Goal: Task Accomplishment & Management: Use online tool/utility

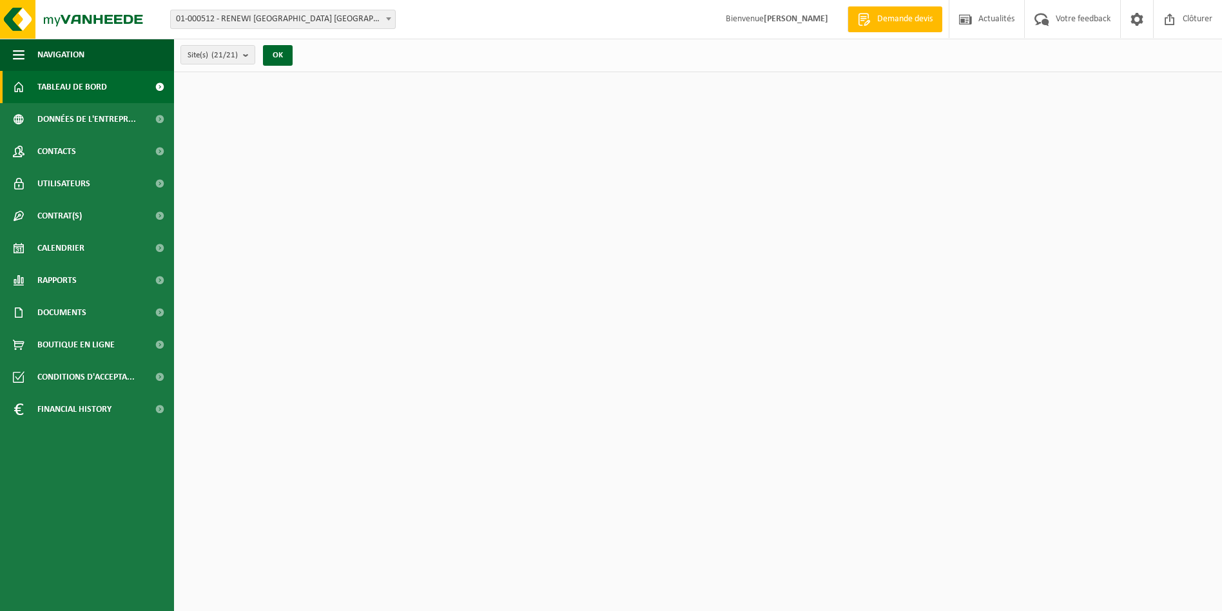
click at [273, 18] on span "01-000512 - RENEWI [GEOGRAPHIC_DATA] [GEOGRAPHIC_DATA] - [GEOGRAPHIC_DATA]" at bounding box center [283, 19] width 224 height 18
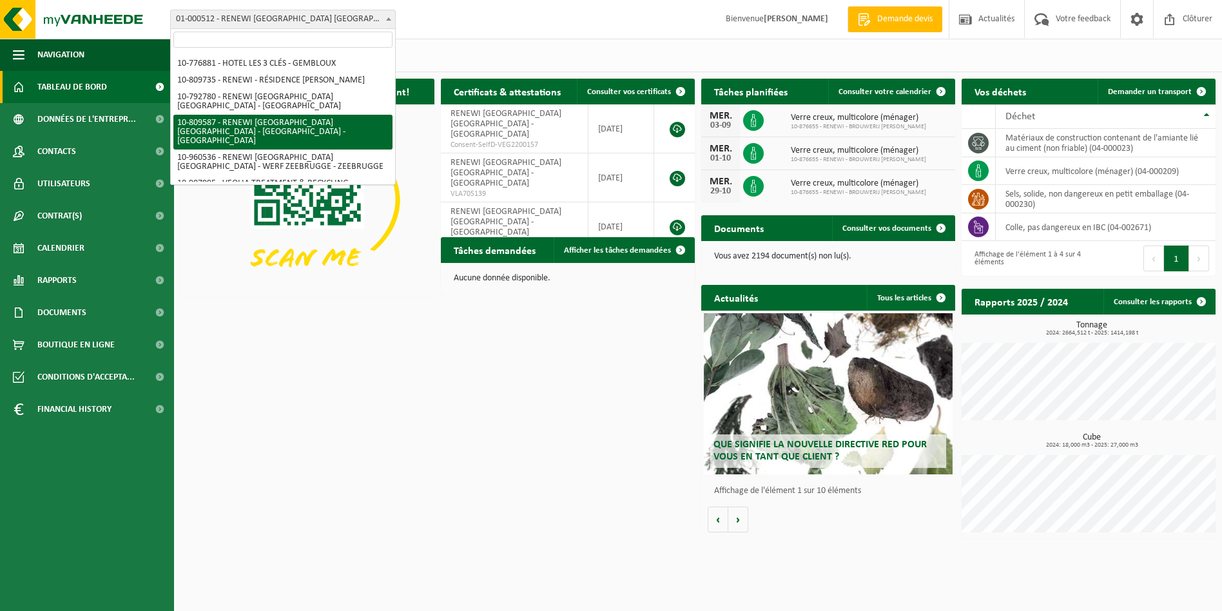
scroll to position [258, 0]
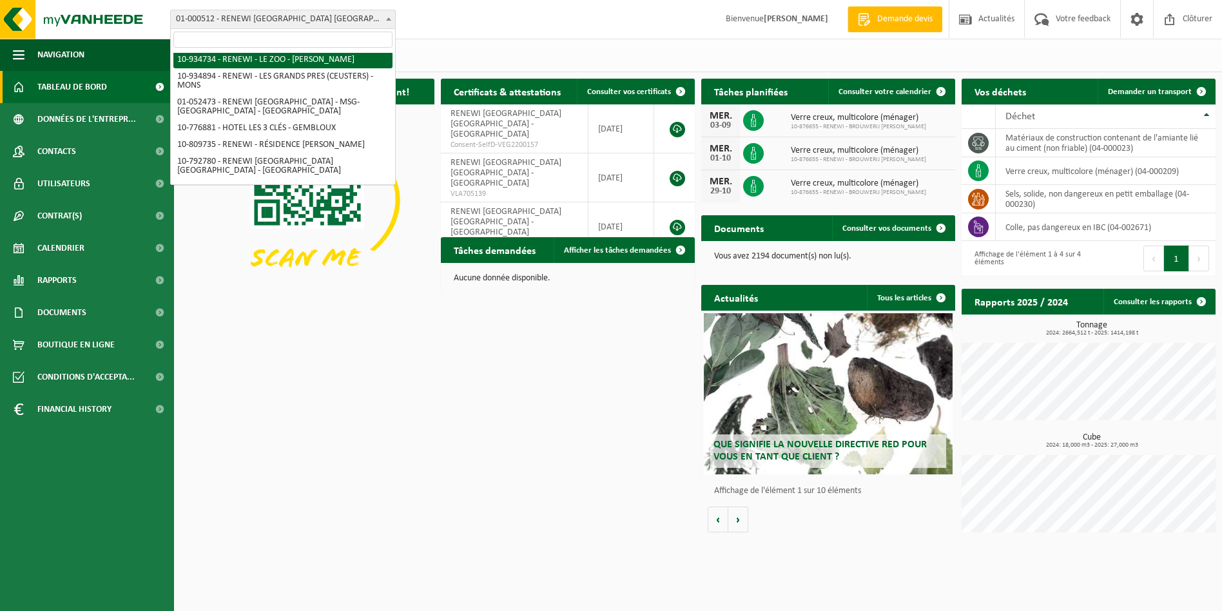
click at [228, 34] on input "search" at bounding box center [282, 40] width 219 height 16
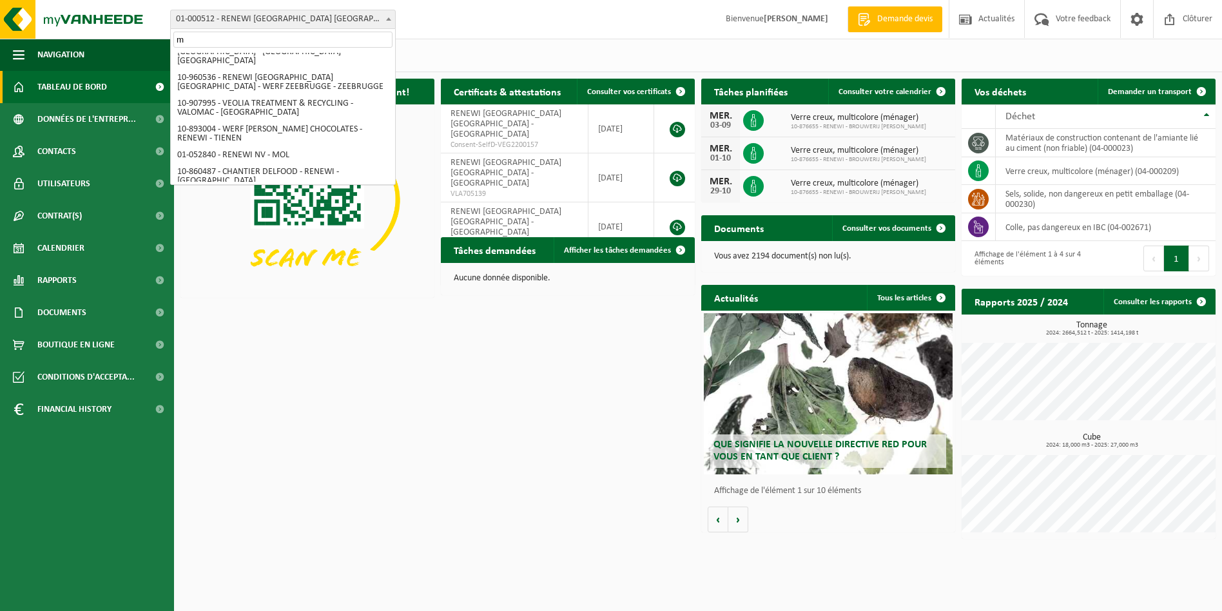
scroll to position [0, 0]
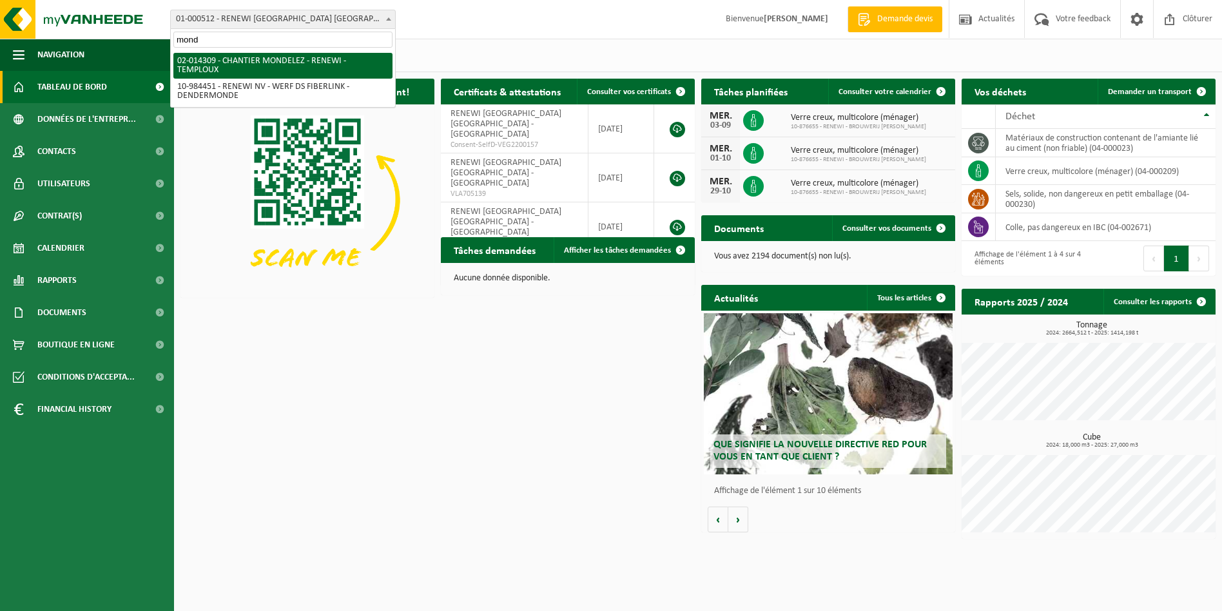
type input "mond"
select select "30300"
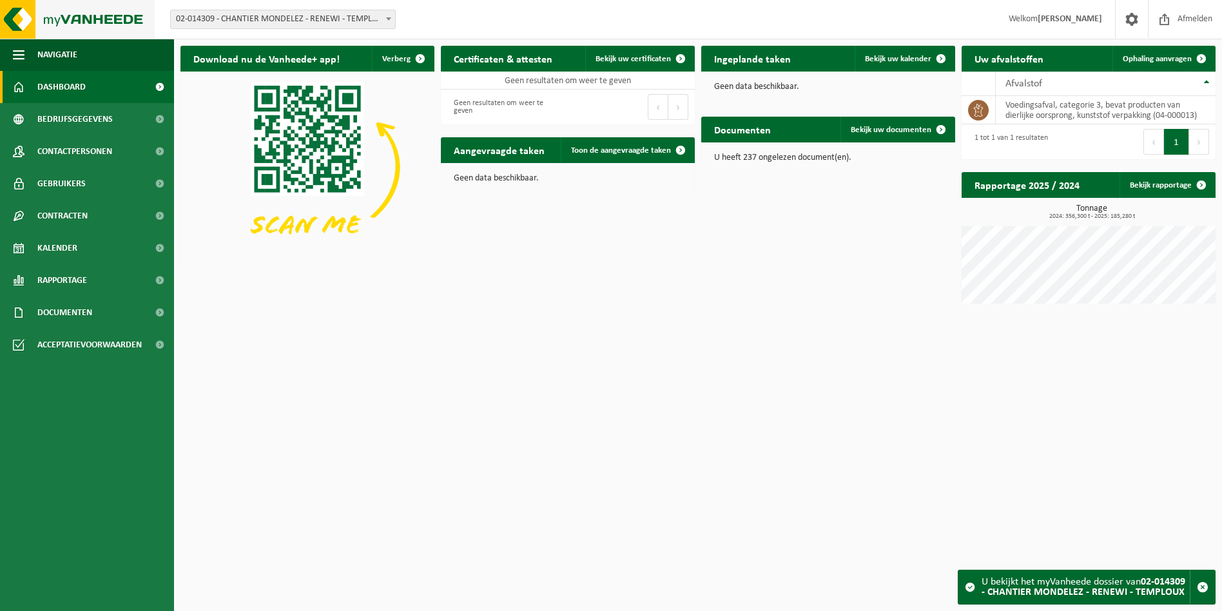
click at [14, 32] on img at bounding box center [77, 19] width 155 height 39
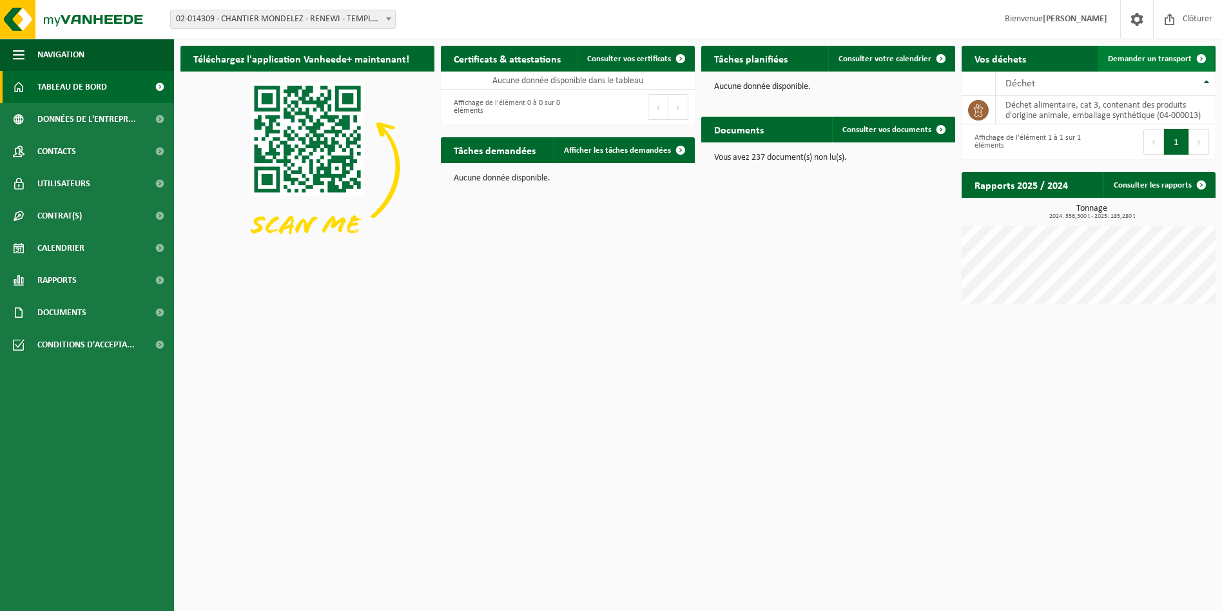
click at [1166, 57] on span "Demander un transport" at bounding box center [1150, 59] width 84 height 8
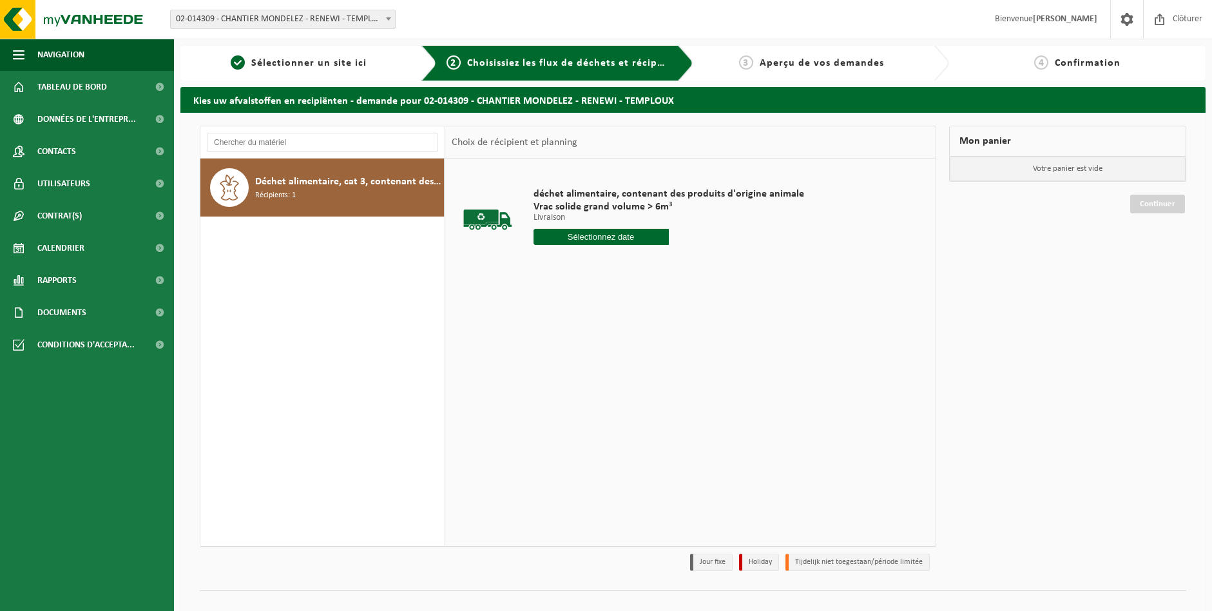
click at [369, 208] on div "Déchet alimentaire, cat 3, contenant des produits d'origine animale, emballage …" at bounding box center [322, 187] width 244 height 58
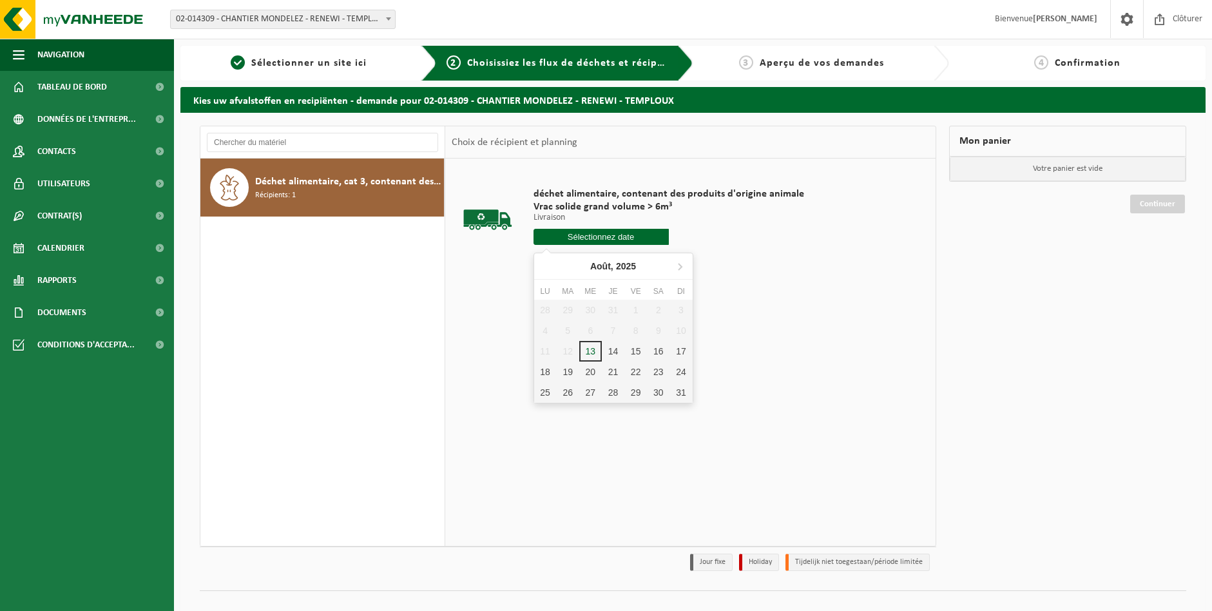
click at [598, 235] on input "text" at bounding box center [600, 237] width 135 height 16
click at [614, 350] on div "14" at bounding box center [613, 351] width 23 height 21
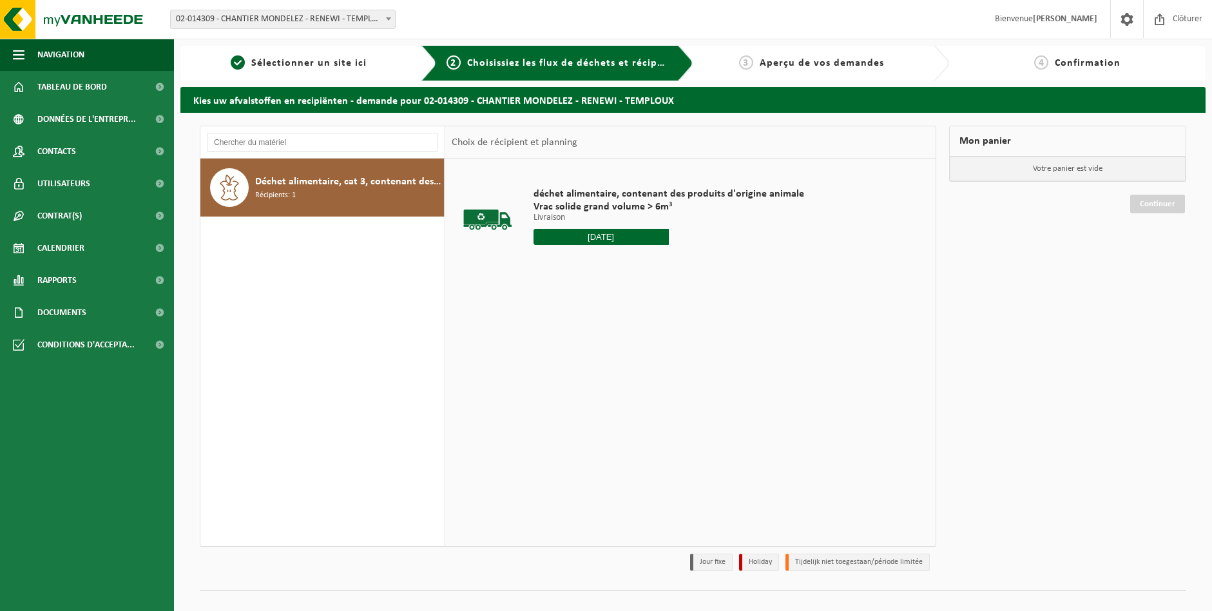
type input "à partir de [DATE]"
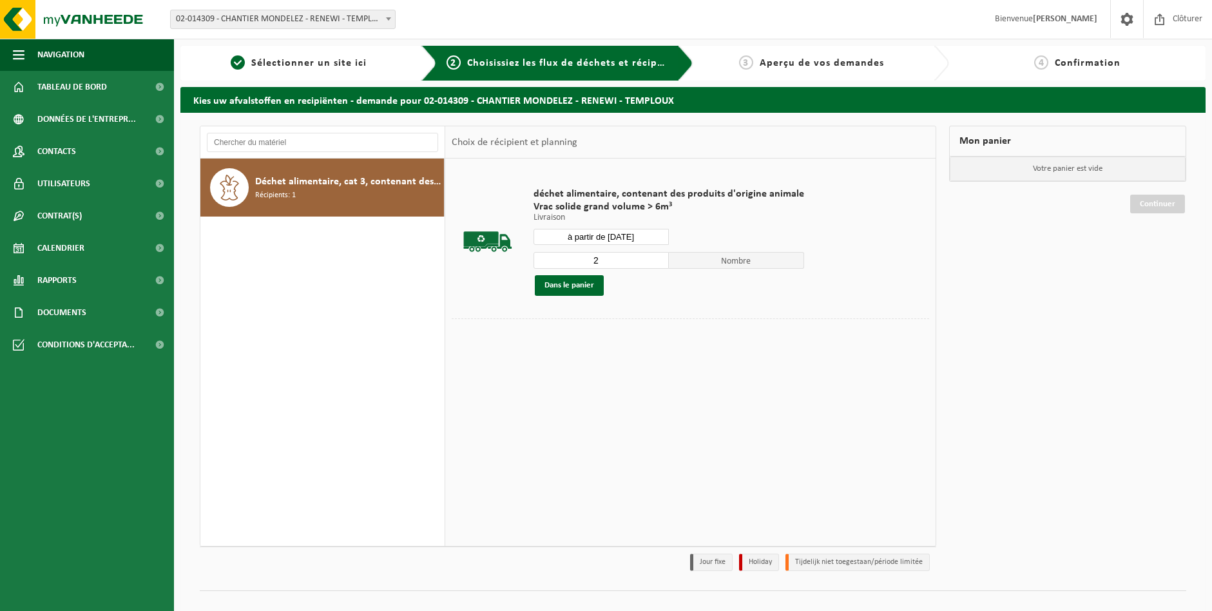
type input "2"
click at [655, 256] on input "2" at bounding box center [600, 260] width 135 height 17
click at [579, 286] on button "Dans le panier" at bounding box center [569, 285] width 69 height 21
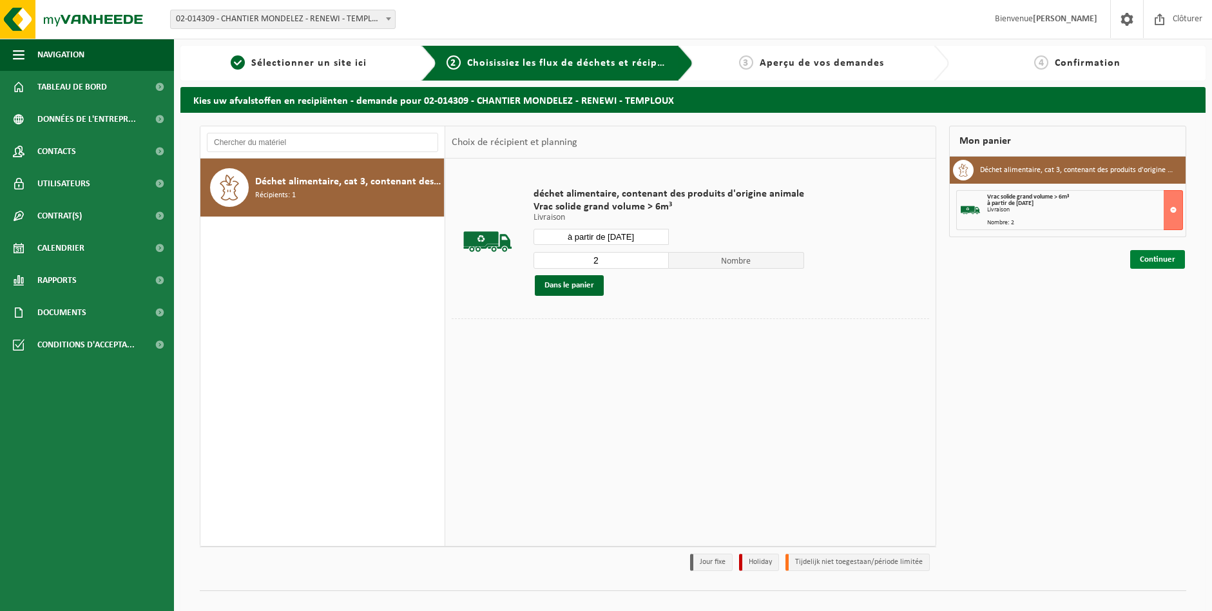
click at [1160, 256] on link "Continuer" at bounding box center [1157, 259] width 55 height 19
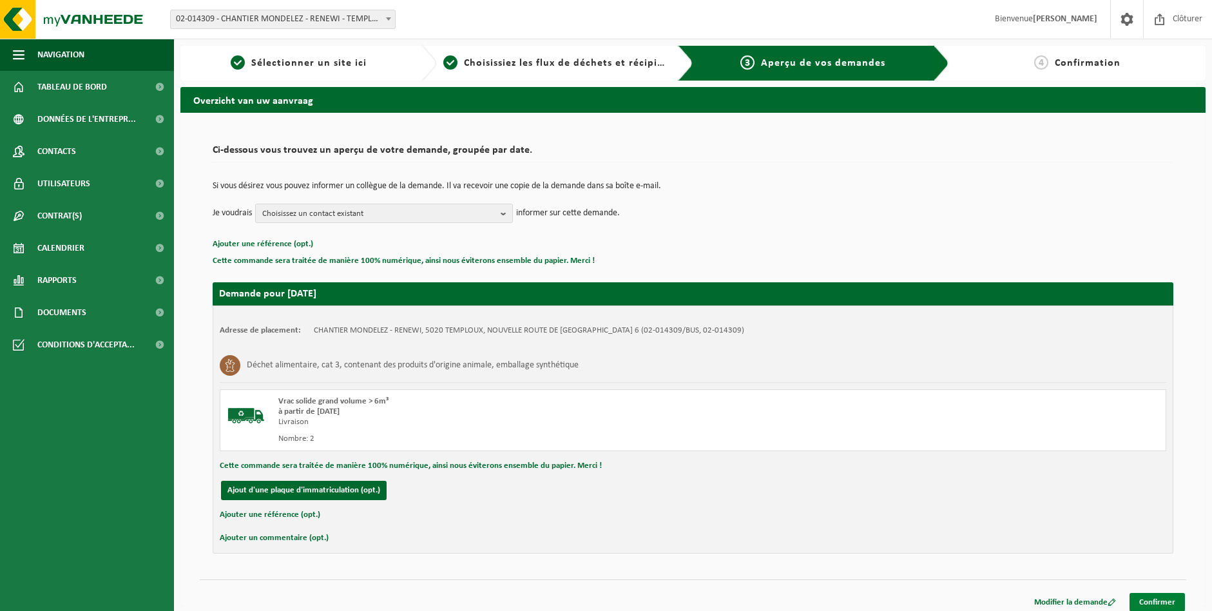
click at [1160, 597] on link "Confirmer" at bounding box center [1156, 602] width 55 height 19
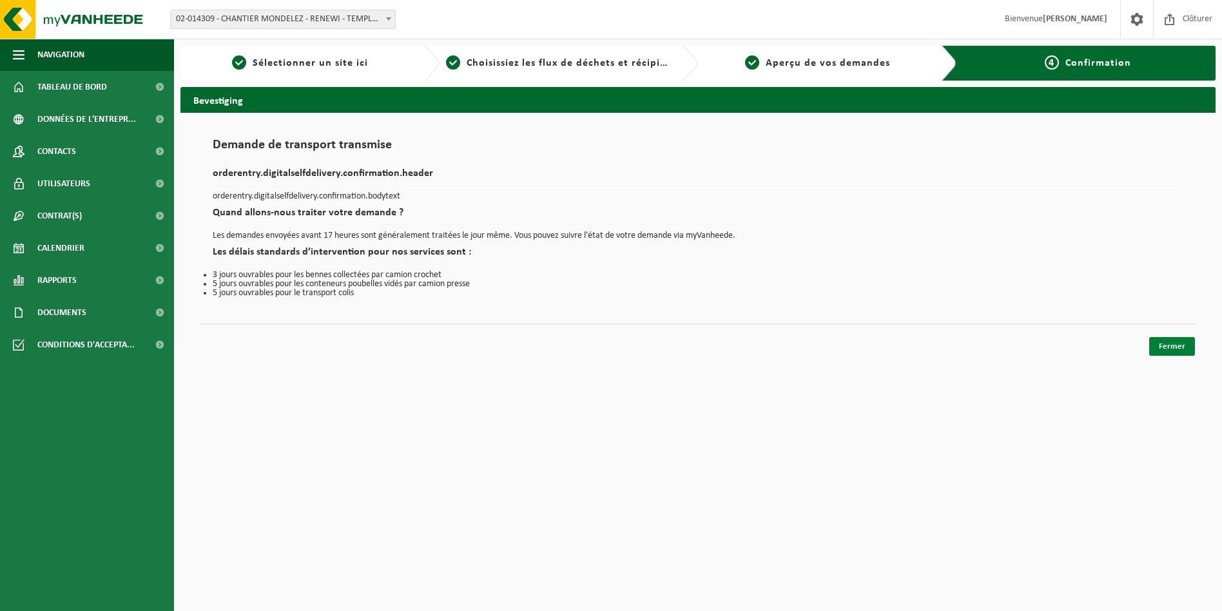
click at [1164, 350] on link "Fermer" at bounding box center [1172, 346] width 46 height 19
